Goal: Task Accomplishment & Management: Manage account settings

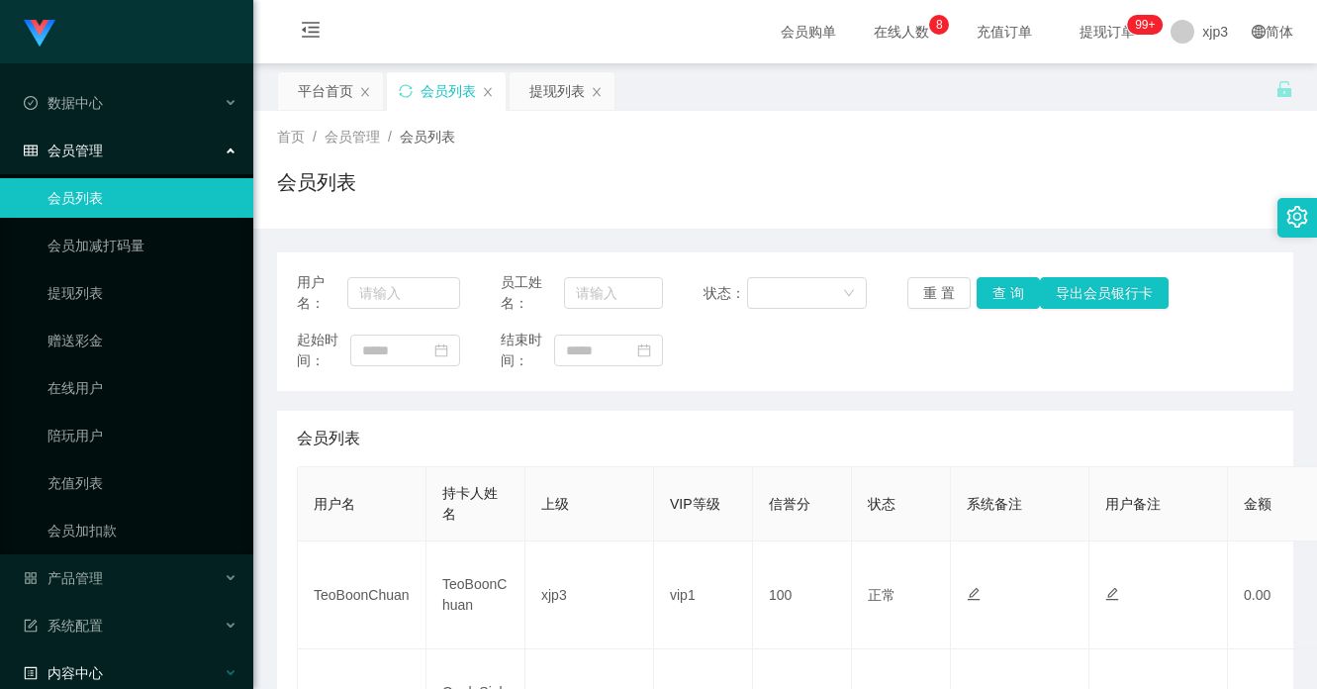
scroll to position [166, 0]
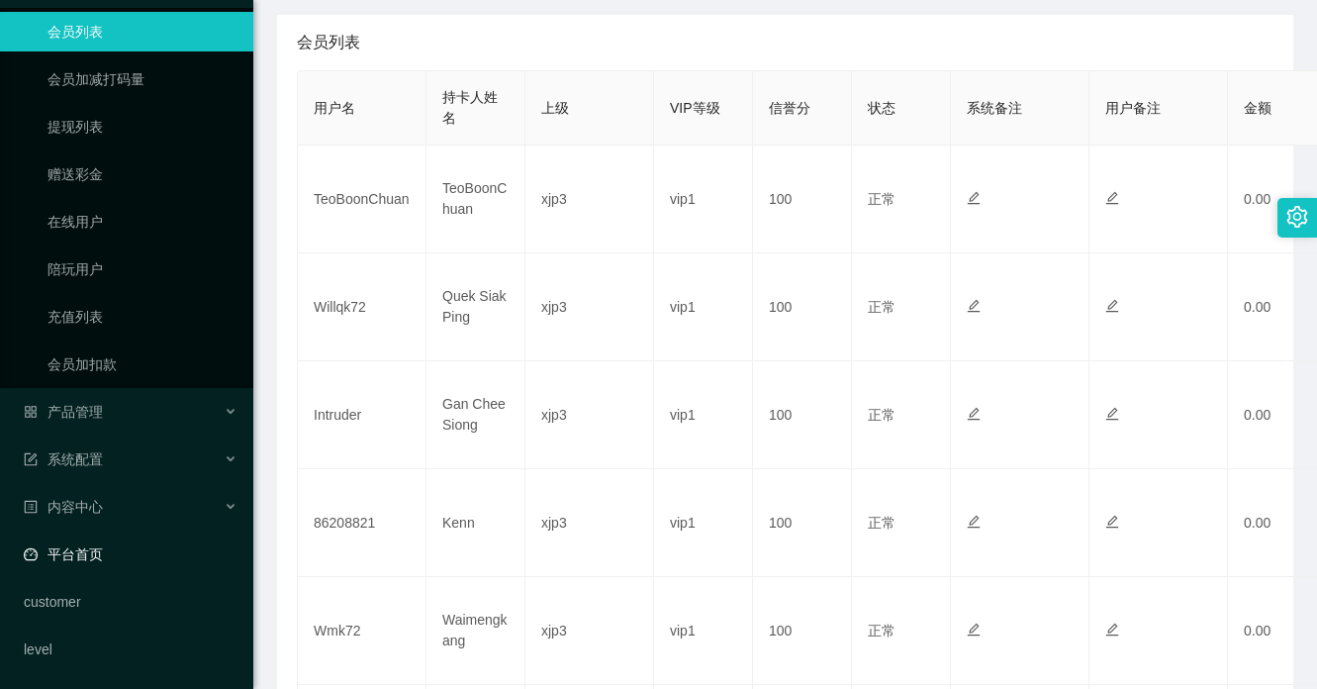
click at [129, 564] on link "平台首页" at bounding box center [131, 554] width 214 height 40
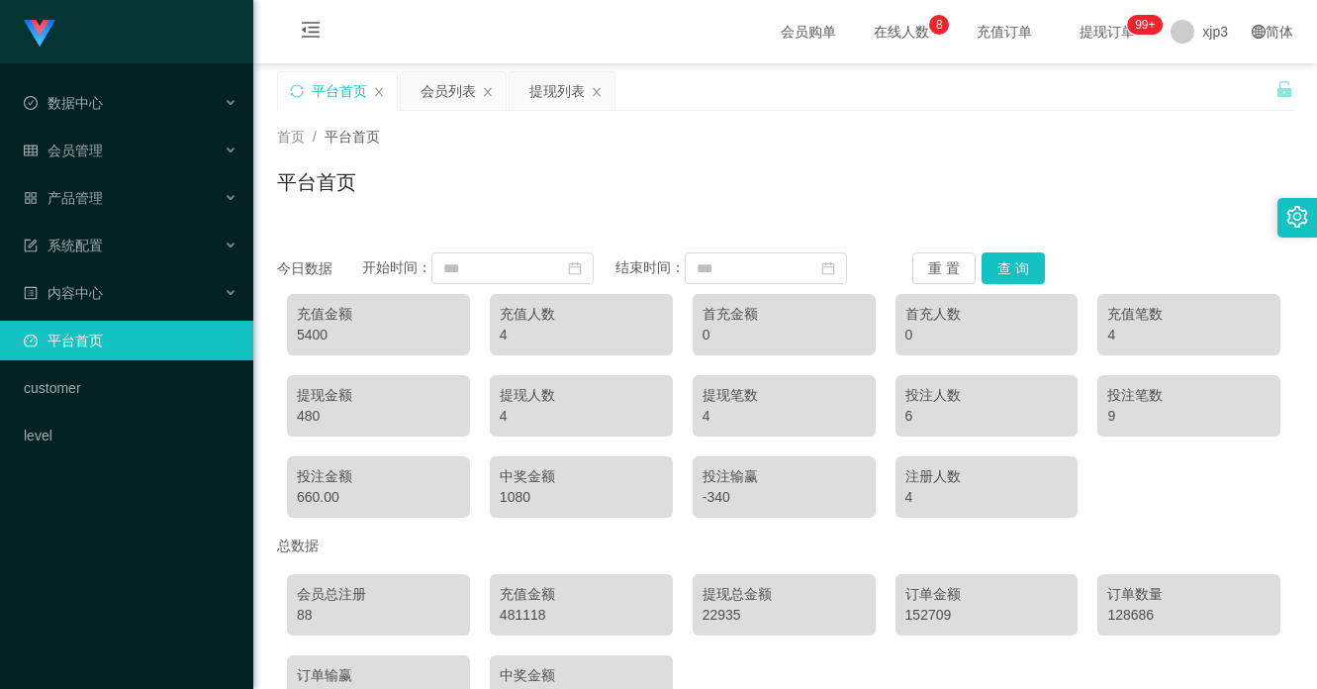
scroll to position [130, 0]
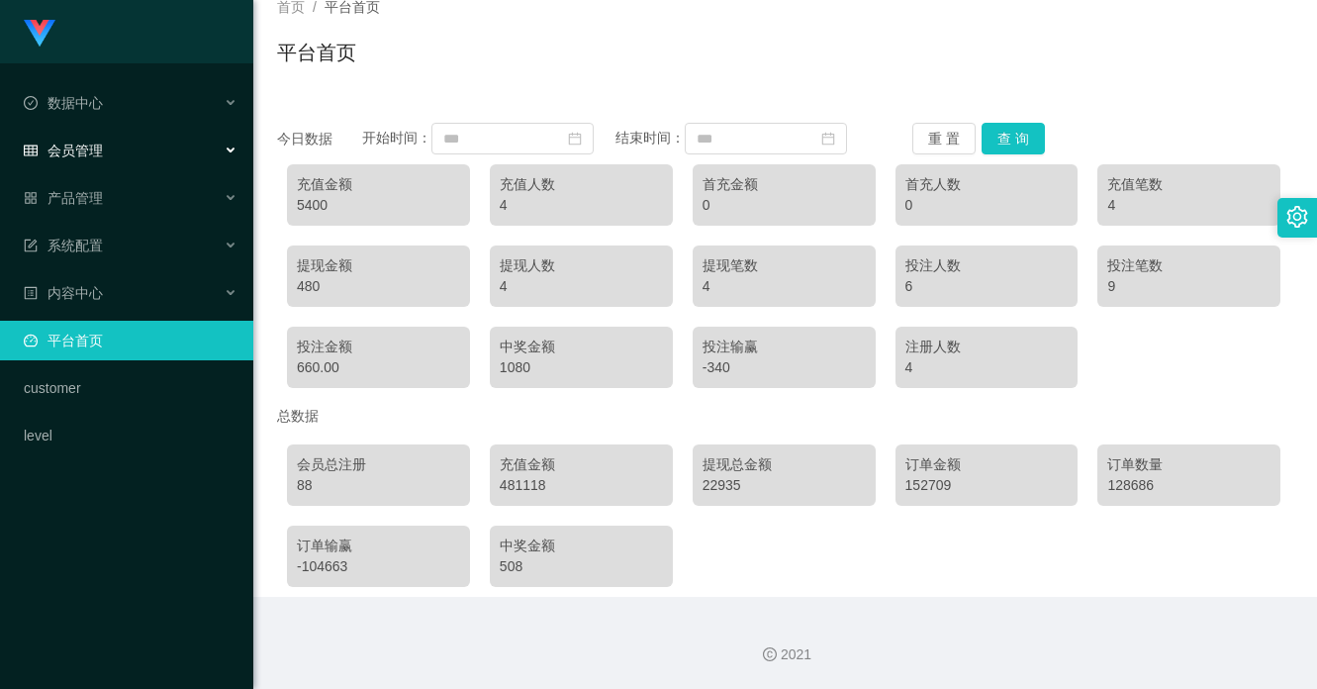
click at [118, 160] on div "会员管理" at bounding box center [126, 151] width 253 height 40
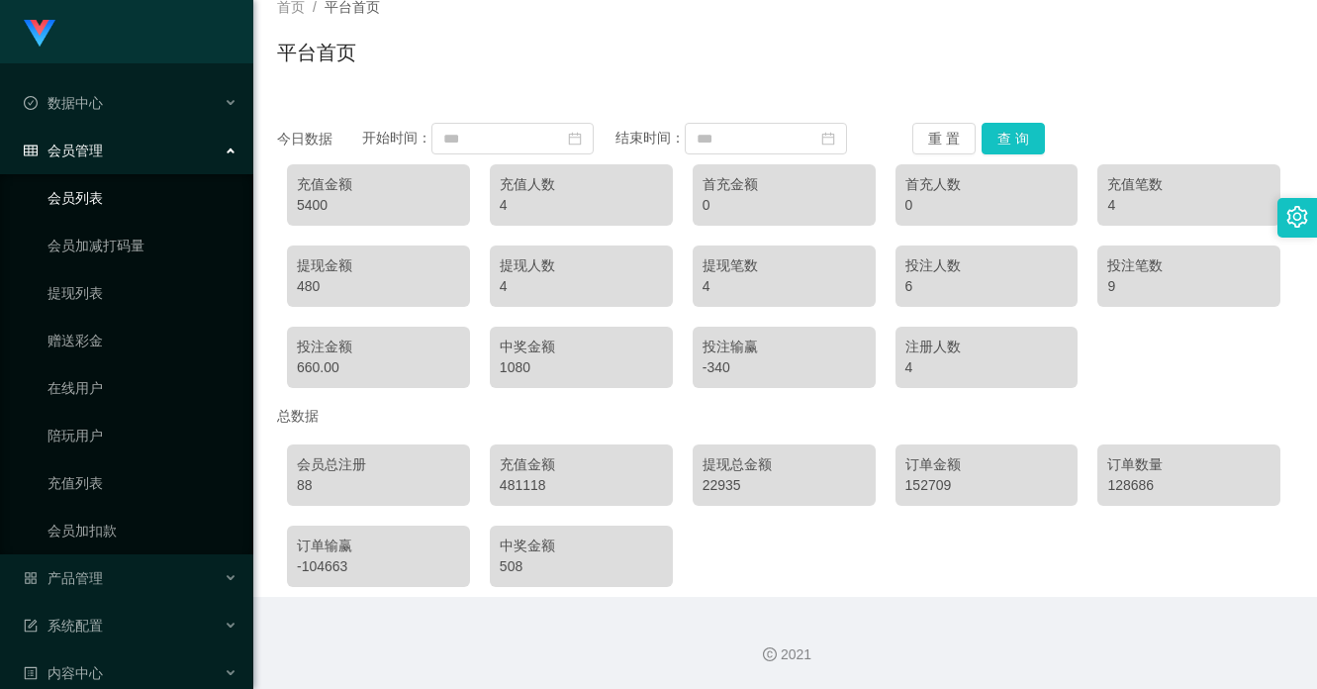
click at [94, 211] on link "会员列表" at bounding box center [142, 198] width 190 height 40
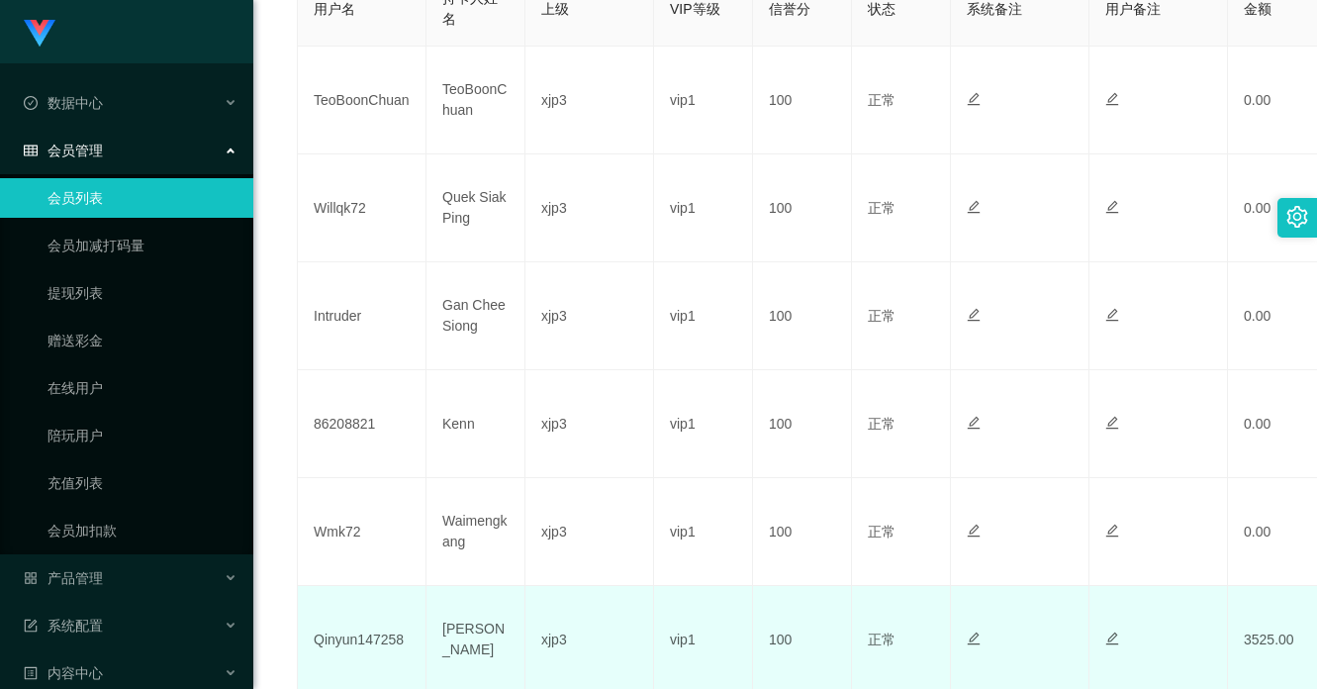
scroll to position [594, 0]
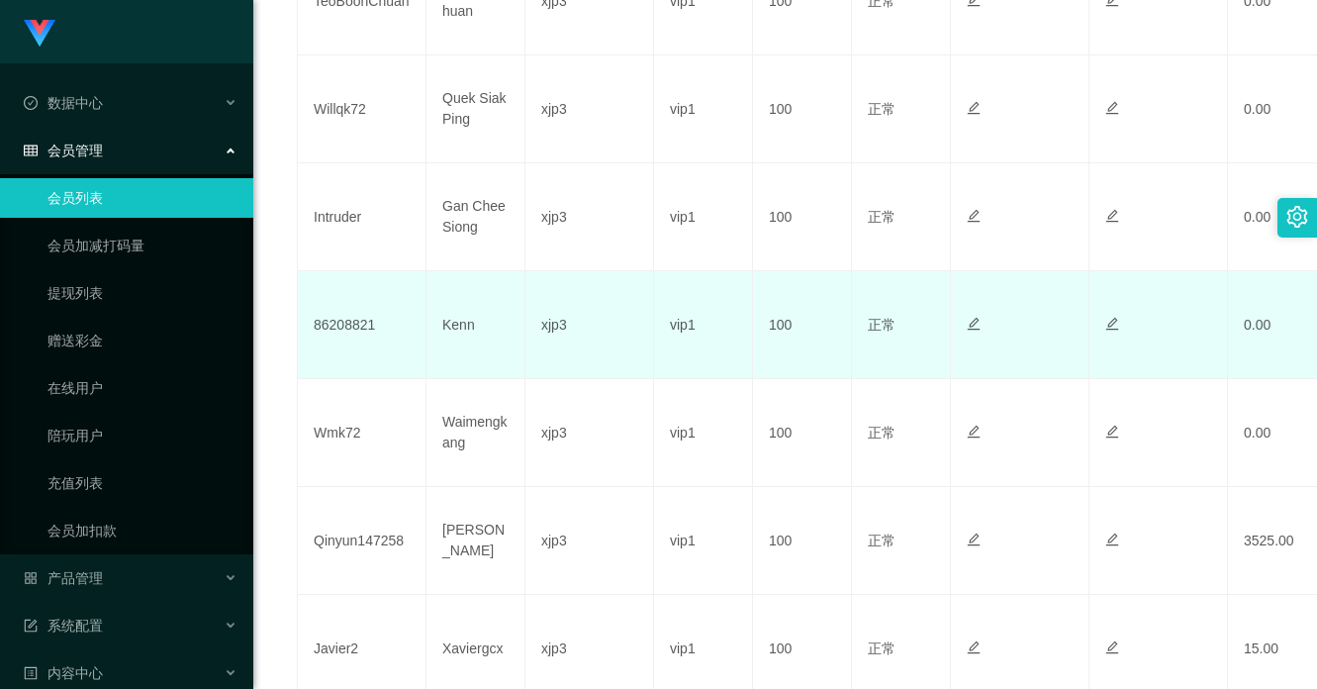
click at [340, 335] on td "86208821" at bounding box center [362, 325] width 129 height 108
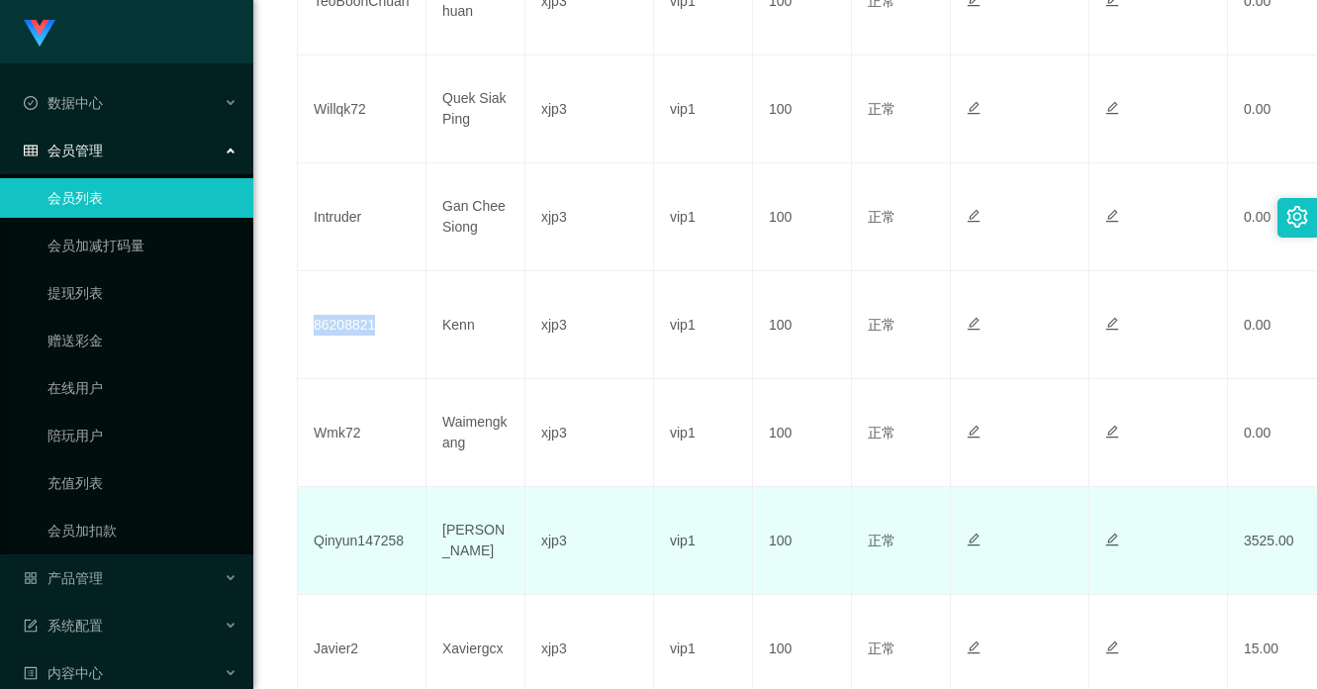
copy td "86208821"
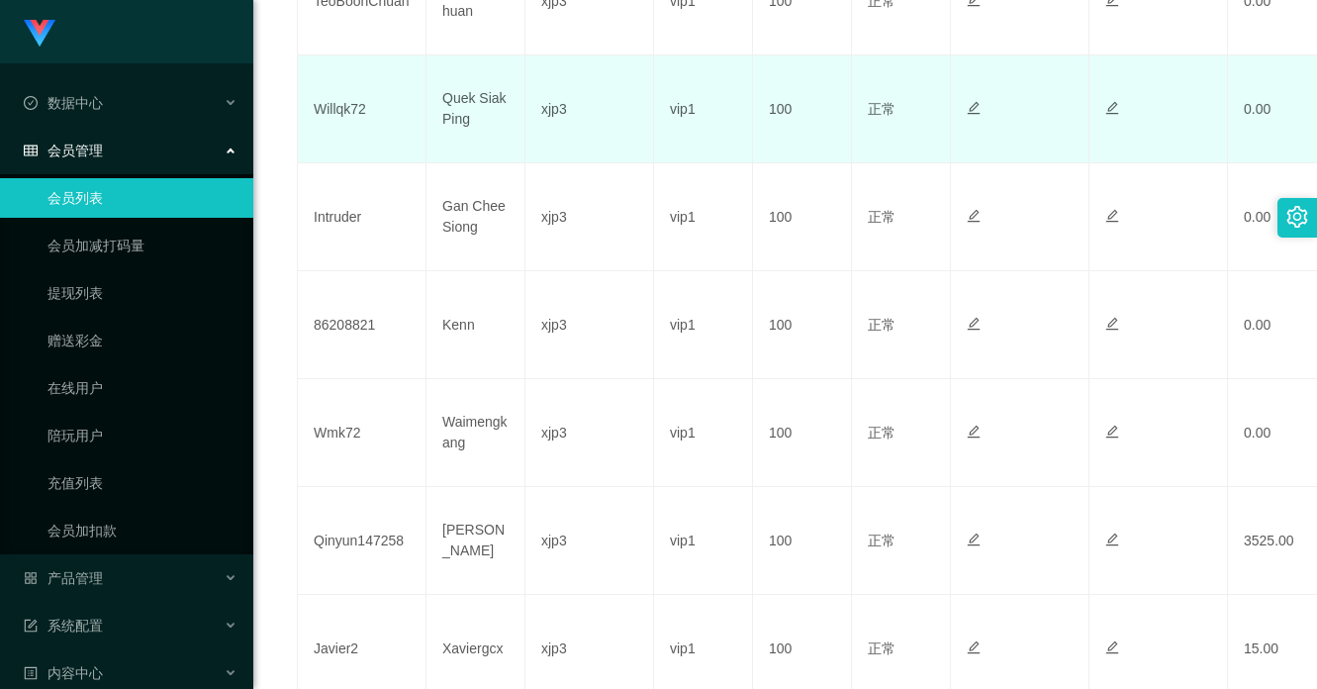
click at [341, 114] on td "Willqk72" at bounding box center [362, 109] width 129 height 108
copy td "Willqk72"
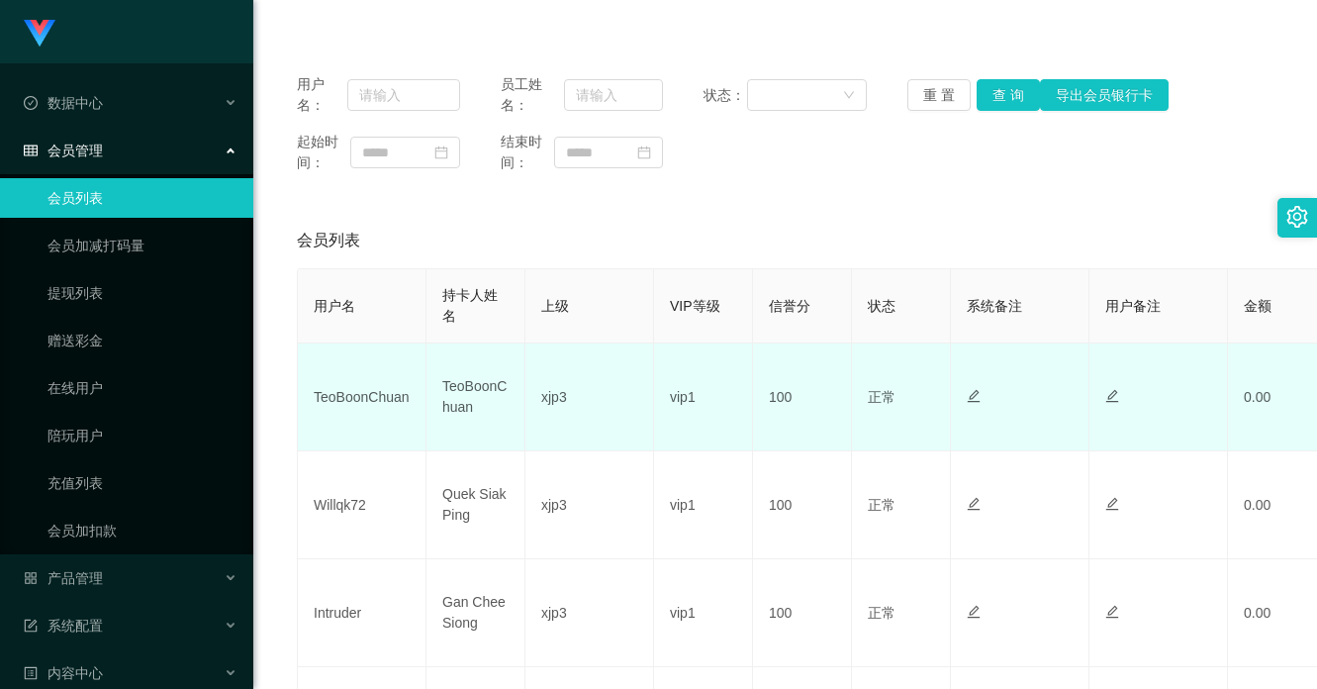
click at [352, 392] on td "TeoBoonChuan" at bounding box center [362, 397] width 129 height 108
copy td "TeoBoonChuan"
